Goal: Find specific page/section: Locate a particular part of the current website

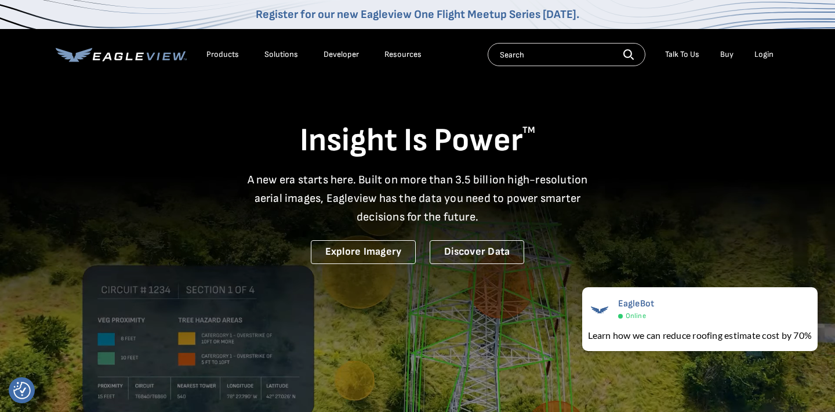
click at [589, 58] on input "text" at bounding box center [567, 54] width 158 height 23
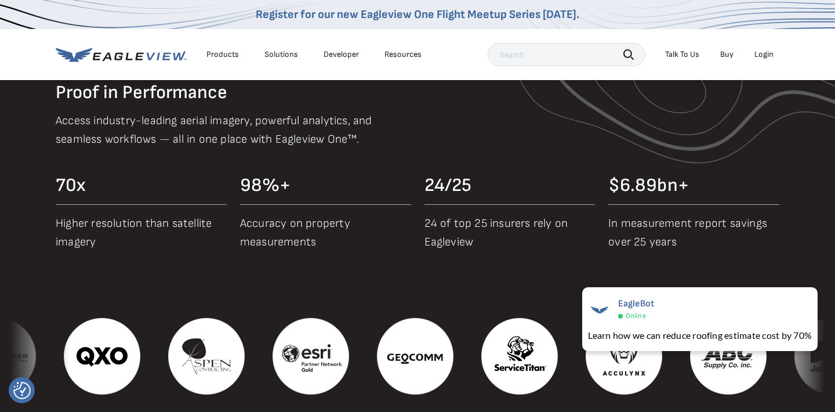
scroll to position [1102, 0]
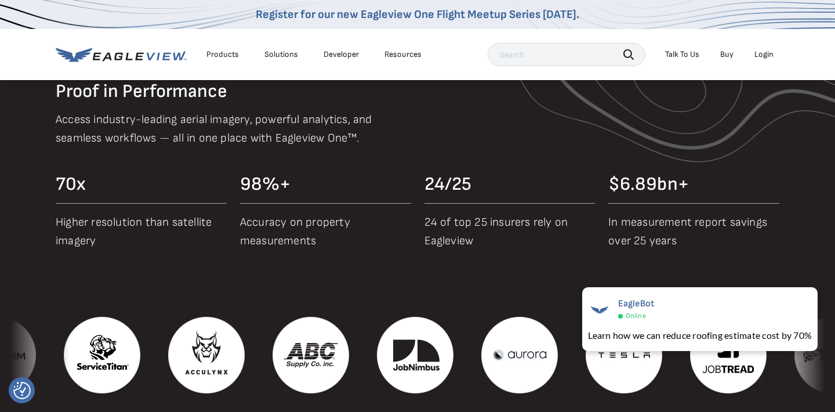
paste input "[STREET_ADDRESS]"
click at [635, 52] on input "[STREET_ADDRESS]" at bounding box center [567, 54] width 158 height 23
type input "[STREET_ADDRESS]"
click at [628, 53] on icon "button" at bounding box center [628, 54] width 10 height 10
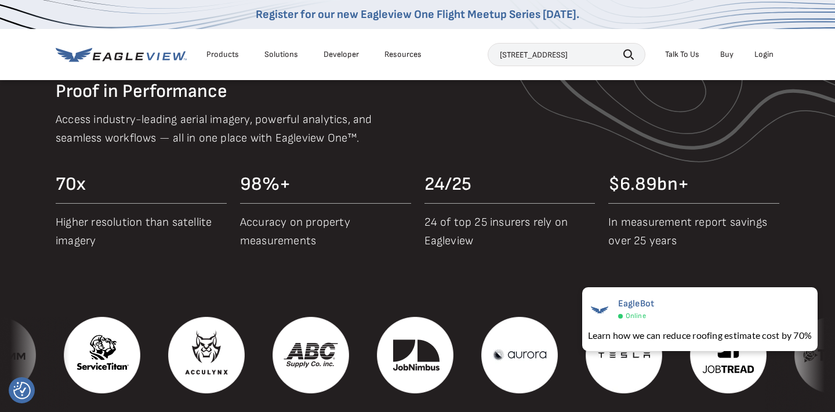
scroll to position [0, 0]
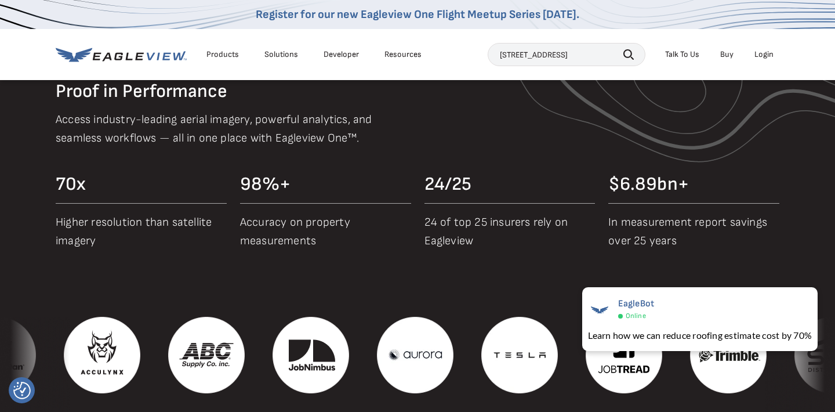
click at [593, 58] on input "[STREET_ADDRESS]" at bounding box center [567, 54] width 158 height 23
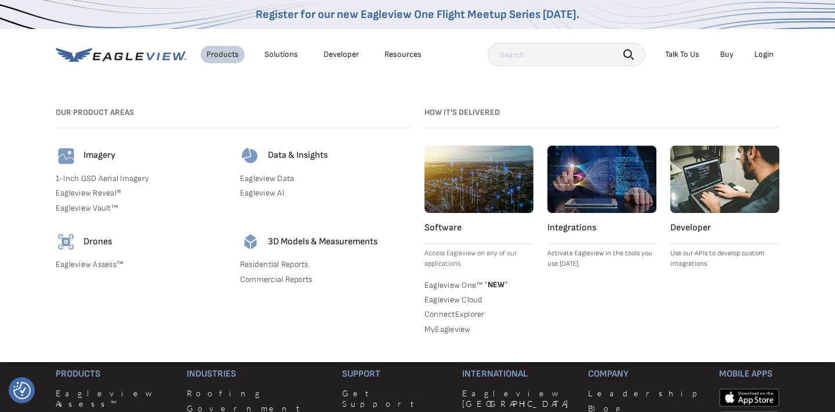
click at [360, 85] on nav "Register for our new Eagleview One Flight Meetup Series today. Products Solutio…" at bounding box center [417, 181] width 835 height 362
